Goal: Task Accomplishment & Management: Use online tool/utility

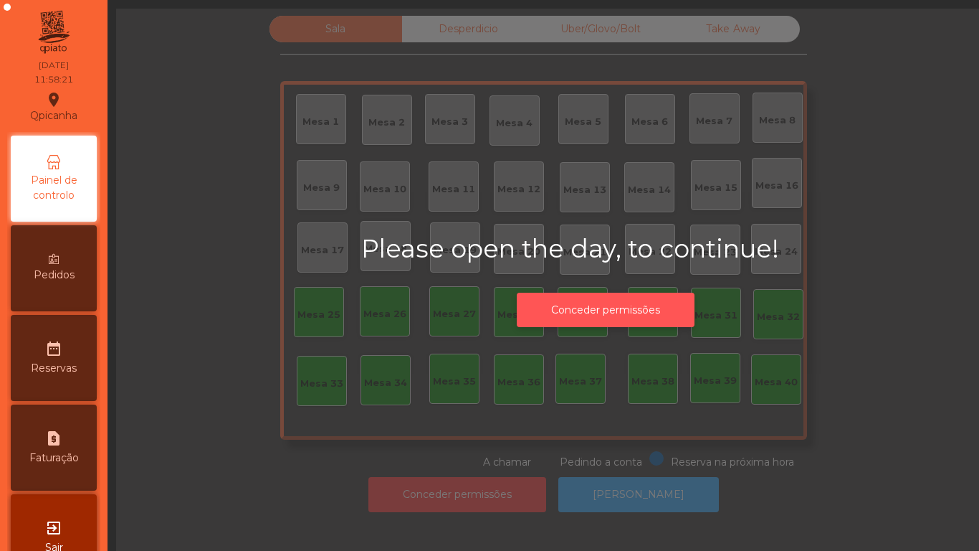
click at [589, 307] on button "Conceder permissões" at bounding box center [606, 310] width 178 height 35
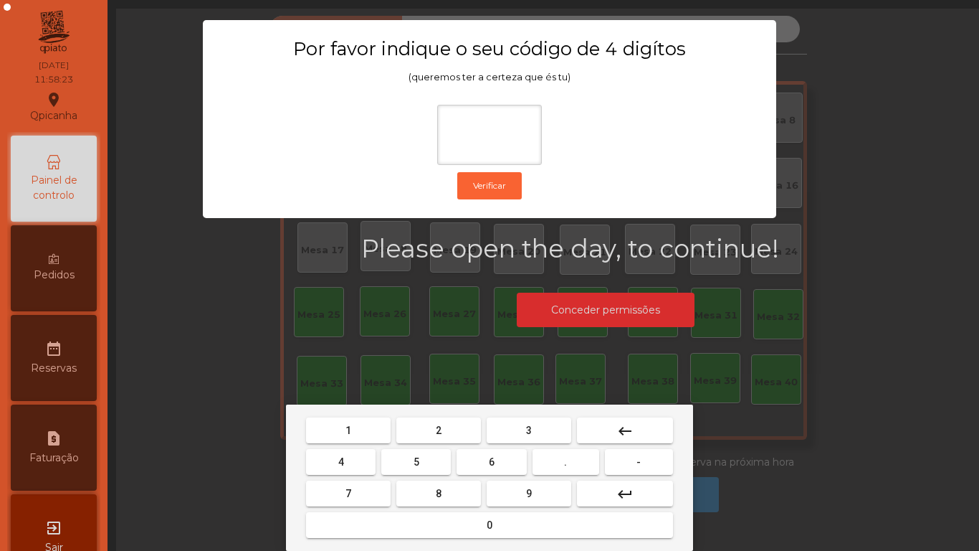
click at [353, 414] on mat-keyboard-key "1" at bounding box center [348, 430] width 90 height 32
click at [517, 490] on button "9" at bounding box center [529, 493] width 85 height 26
click at [350, 453] on button "4" at bounding box center [341, 462] width 70 height 26
click at [491, 529] on span "0" at bounding box center [490, 524] width 6 height 11
click at [633, 428] on mat-icon "keyboard_backspace" at bounding box center [625, 430] width 17 height 17
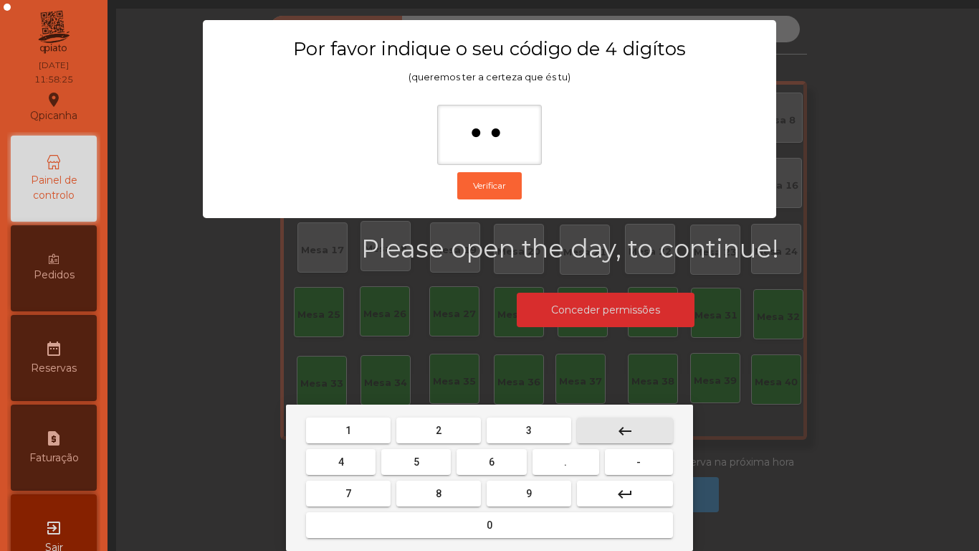
click at [627, 428] on mat-icon "keyboard_backspace" at bounding box center [625, 430] width 17 height 17
type input "*"
click at [627, 424] on mat-icon "keyboard_backspace" at bounding box center [625, 430] width 17 height 17
click at [365, 418] on button "1" at bounding box center [348, 430] width 85 height 26
click at [529, 493] on span "9" at bounding box center [529, 493] width 6 height 11
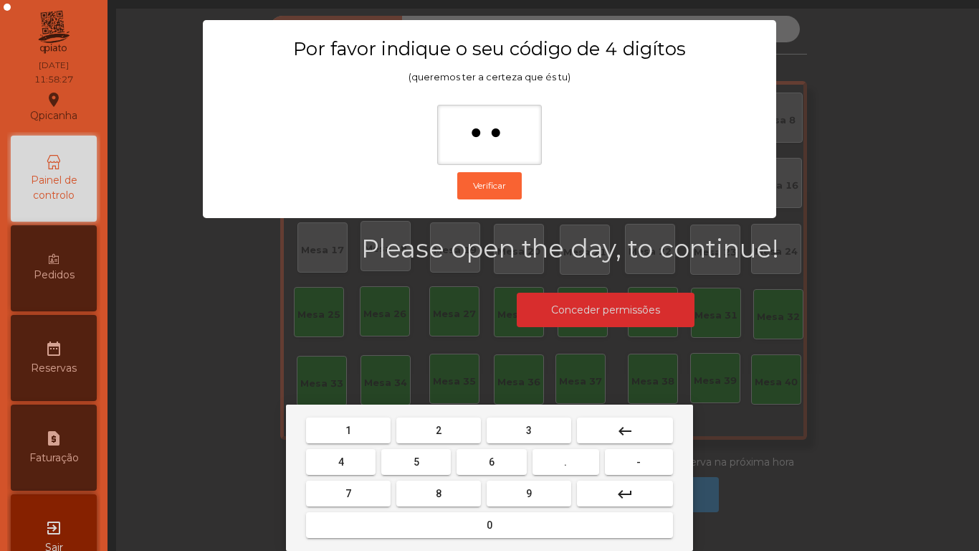
click at [351, 450] on button "4" at bounding box center [341, 462] width 70 height 26
click at [490, 524] on span "0" at bounding box center [490, 524] width 6 height 11
type input "****"
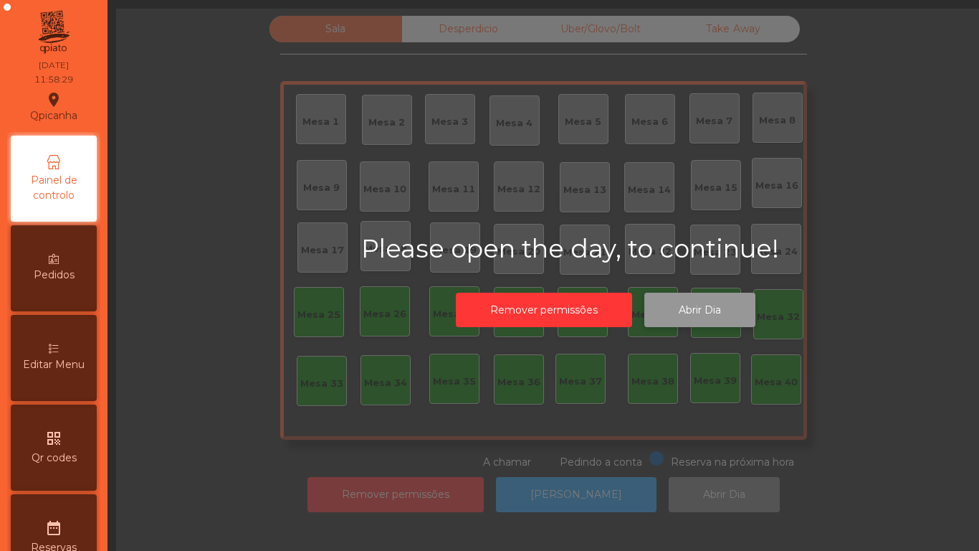
click at [698, 310] on button "Abrir Dia" at bounding box center [700, 310] width 111 height 35
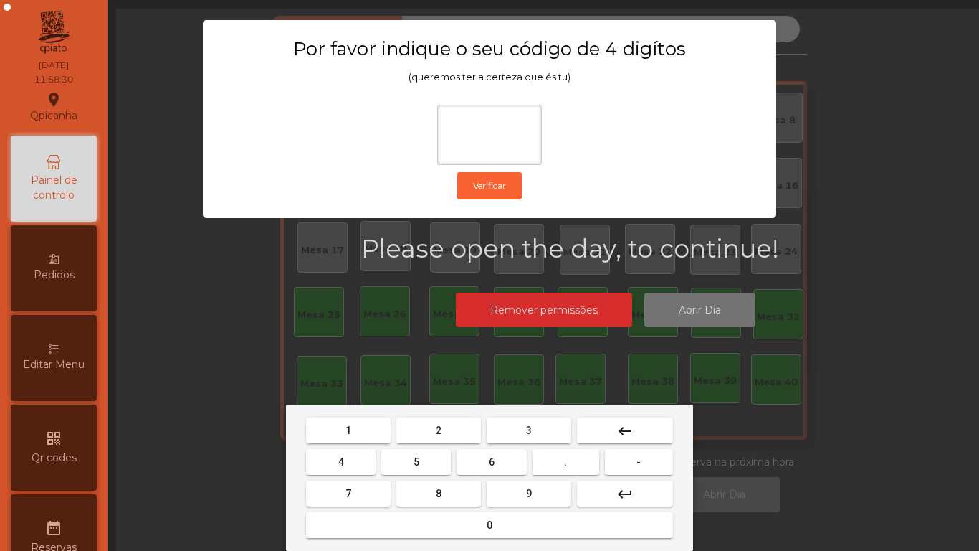
click at [347, 414] on div "1 2 3 keyboard_backspace 4 5 6 . - 7 8 9 keyboard_return 0" at bounding box center [489, 477] width 407 height 146
click at [526, 482] on button "9" at bounding box center [529, 493] width 85 height 26
click at [343, 457] on span "4" at bounding box center [341, 461] width 6 height 11
click at [498, 515] on button "0" at bounding box center [489, 525] width 367 height 26
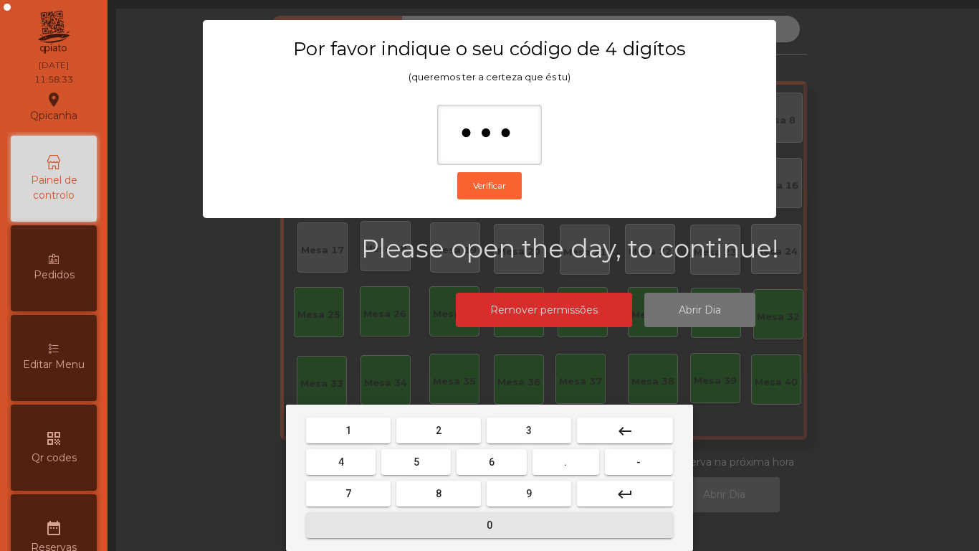
click at [490, 524] on span "0" at bounding box center [490, 524] width 6 height 11
type input "****"
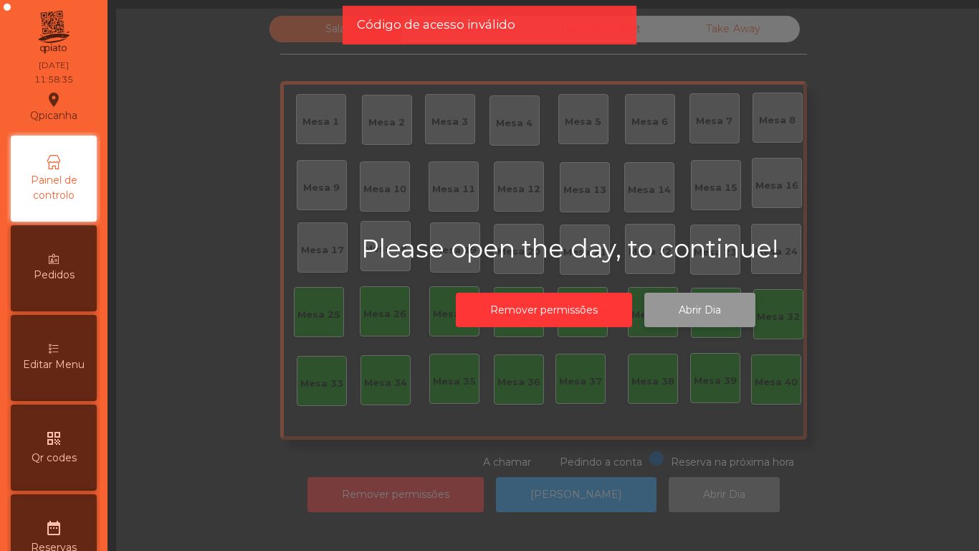
click at [708, 311] on button "Abrir Dia" at bounding box center [700, 310] width 111 height 35
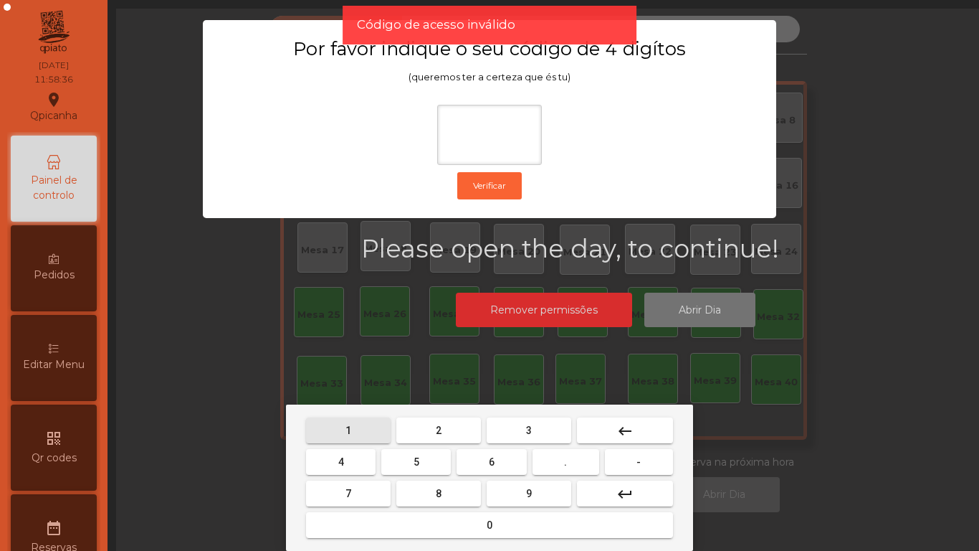
click at [348, 429] on span "1" at bounding box center [349, 429] width 6 height 11
click at [526, 489] on span "9" at bounding box center [529, 493] width 6 height 11
click at [341, 461] on span "4" at bounding box center [341, 461] width 6 height 11
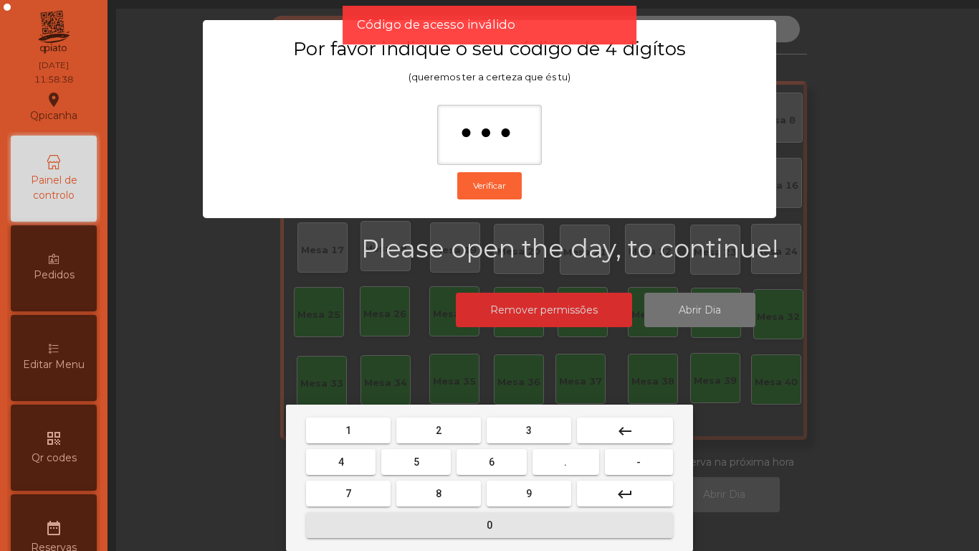
click at [492, 519] on span "0" at bounding box center [490, 524] width 6 height 11
type input "****"
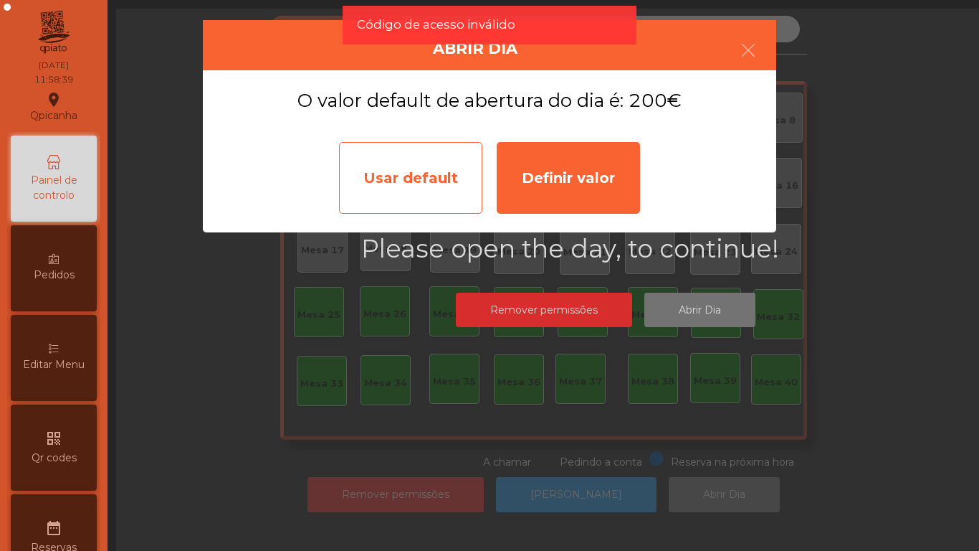
click at [404, 181] on div "Usar default" at bounding box center [410, 178] width 143 height 72
